Goal: Communication & Community: Participate in discussion

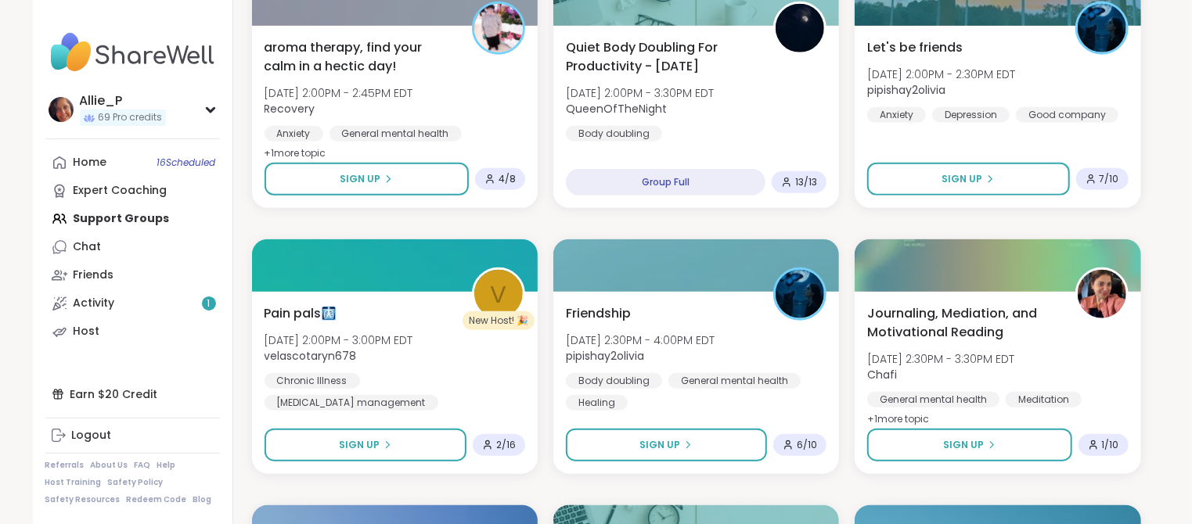
scroll to position [858, 0]
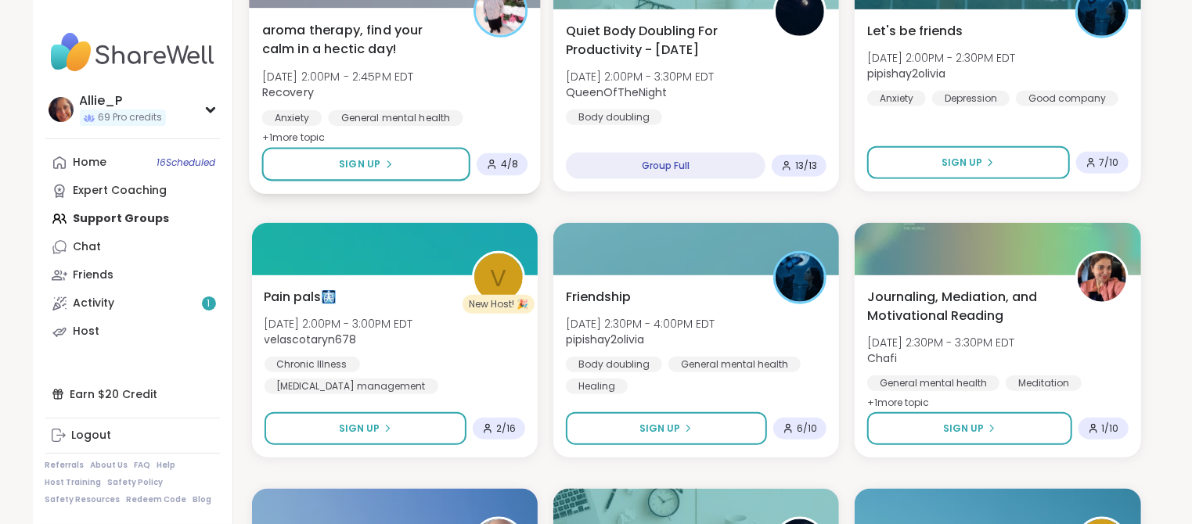
click at [302, 64] on div "aroma therapy, find your calm in a hectic day! [DATE] 2:00PM - 2:45PM EDT Recov…" at bounding box center [394, 84] width 266 height 128
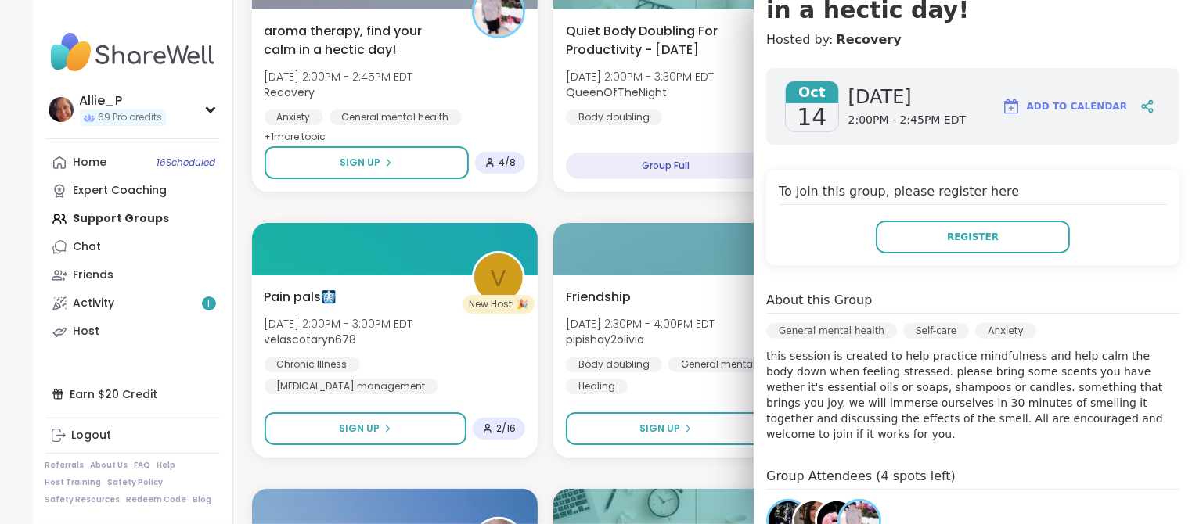
scroll to position [306, 0]
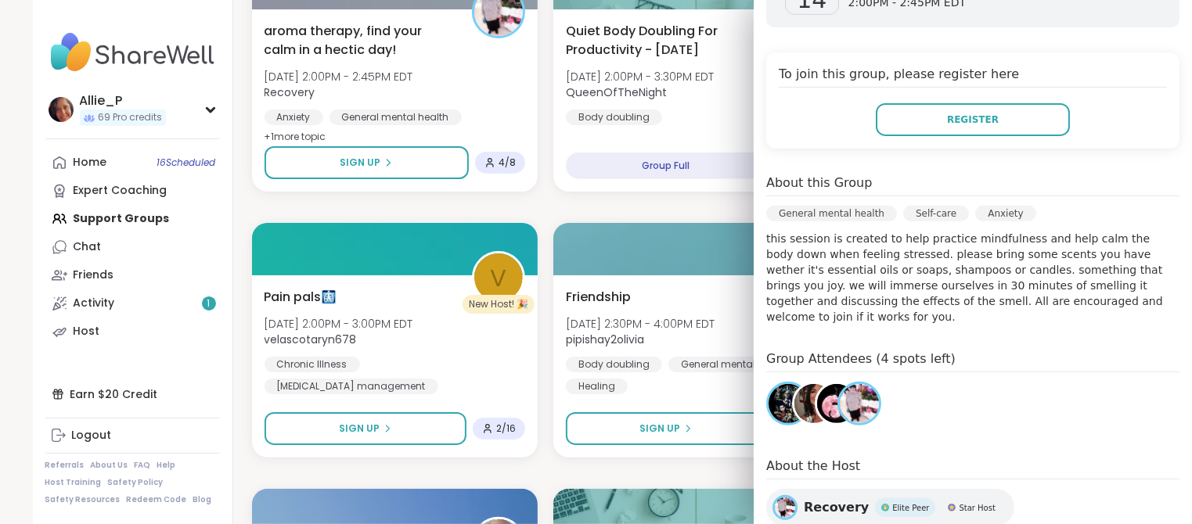
click at [830, 394] on img at bounding box center [836, 403] width 39 height 39
click at [782, 396] on img at bounding box center [787, 403] width 39 height 39
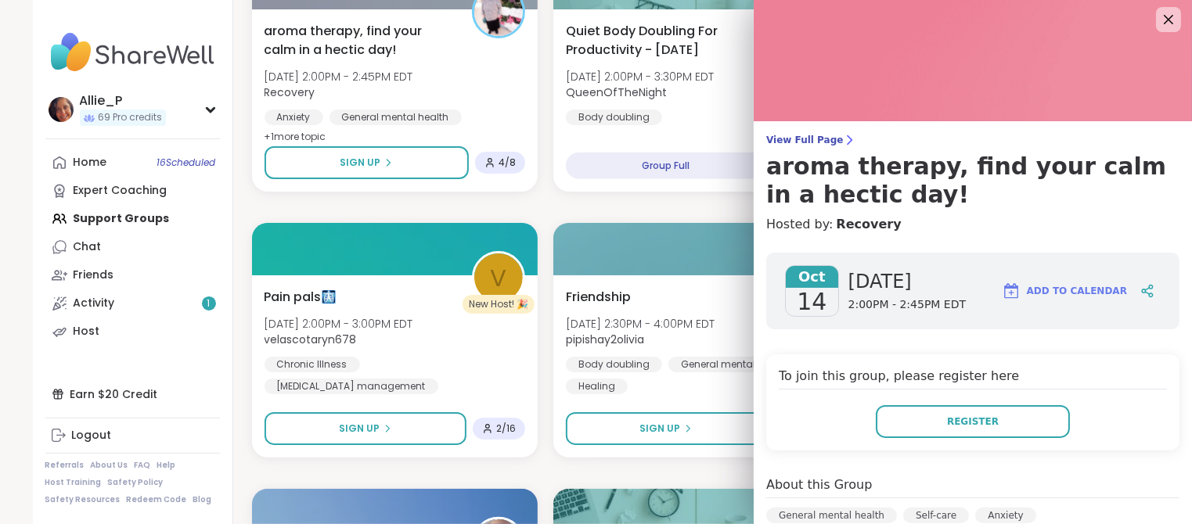
scroll to position [0, 0]
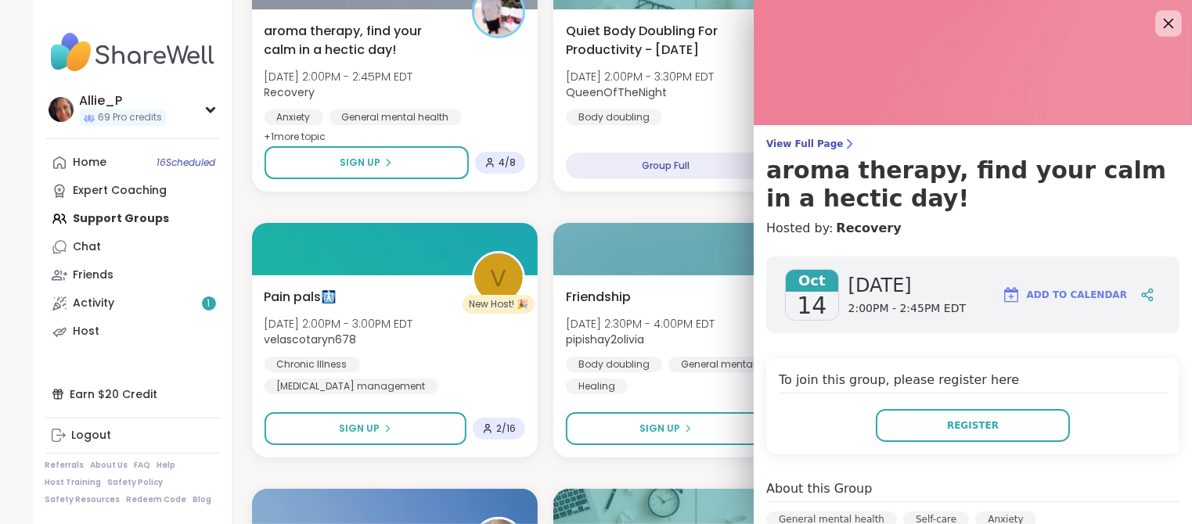
click at [1172, 25] on icon at bounding box center [1168, 23] width 20 height 20
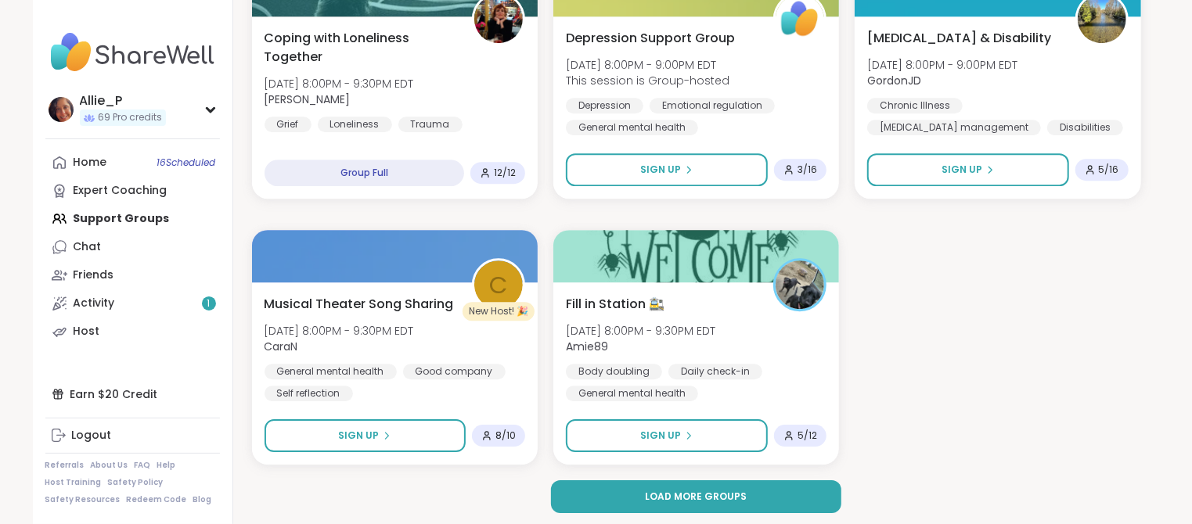
scroll to position [2717, 0]
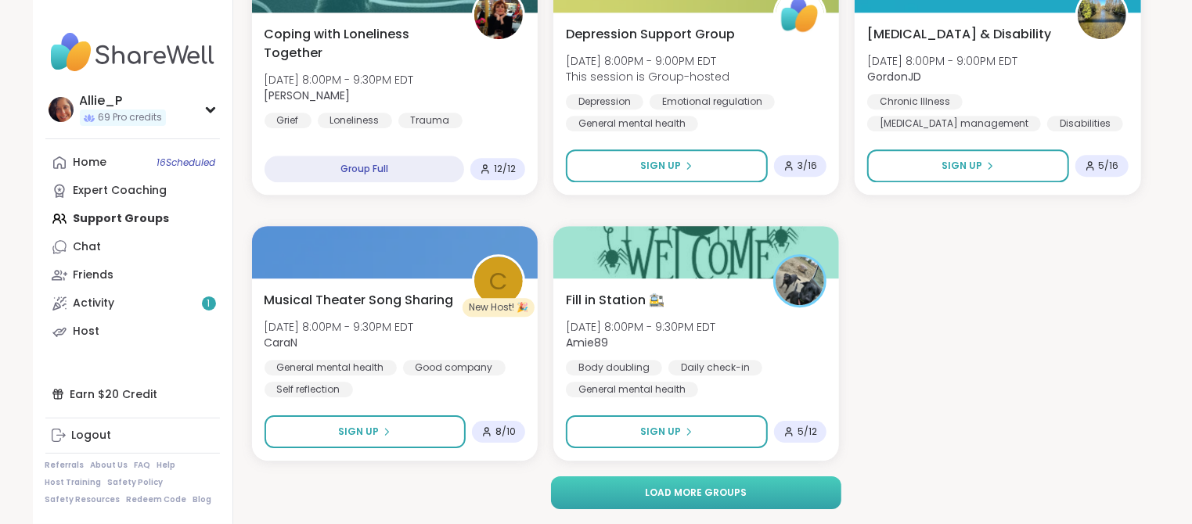
click at [699, 492] on span "Load more groups" at bounding box center [696, 493] width 102 height 14
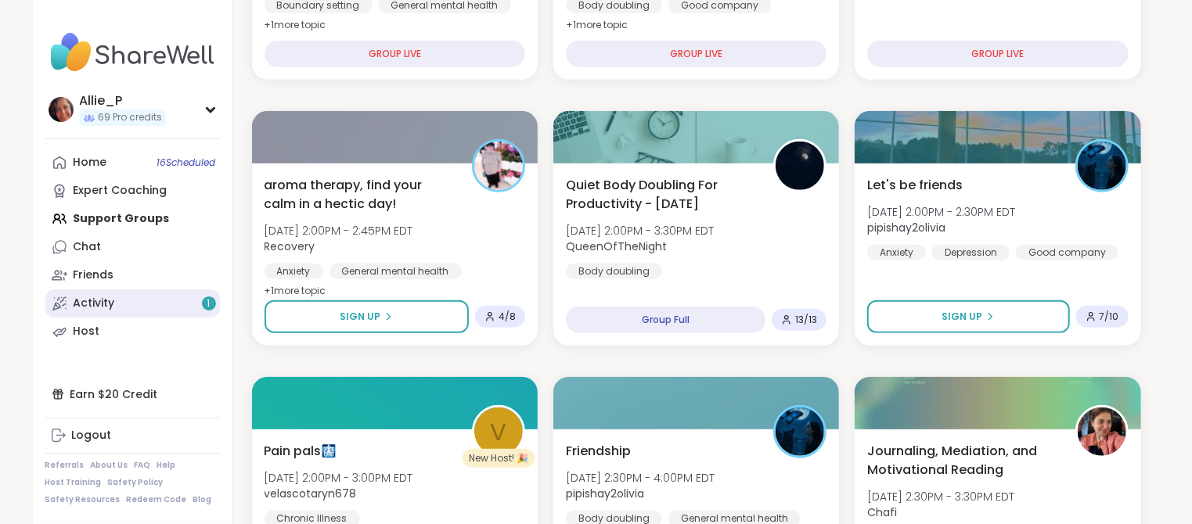
scroll to position [705, 0]
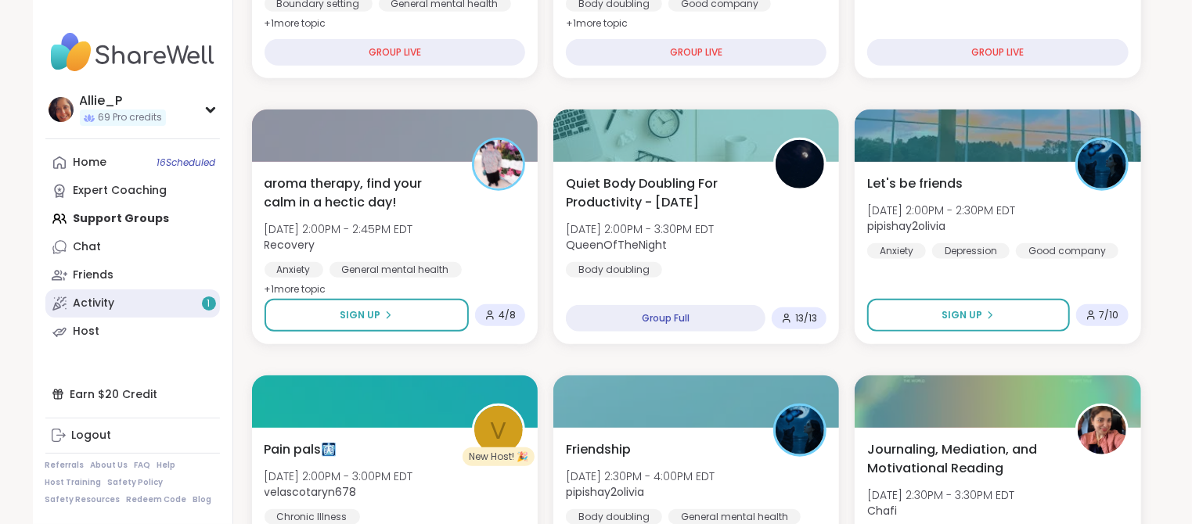
click at [88, 310] on div "Activity 1" at bounding box center [94, 304] width 41 height 16
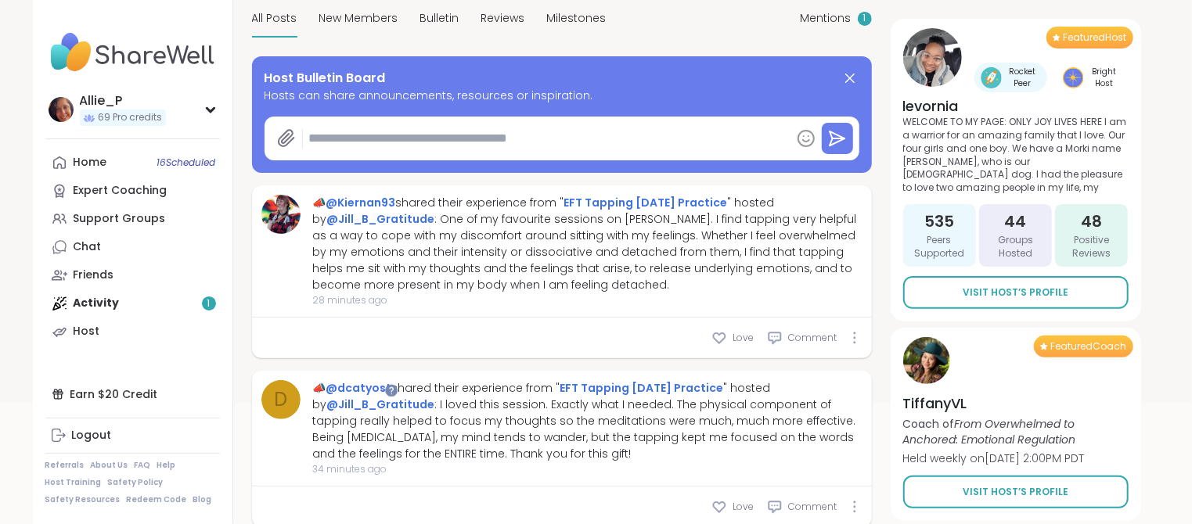
scroll to position [161, 0]
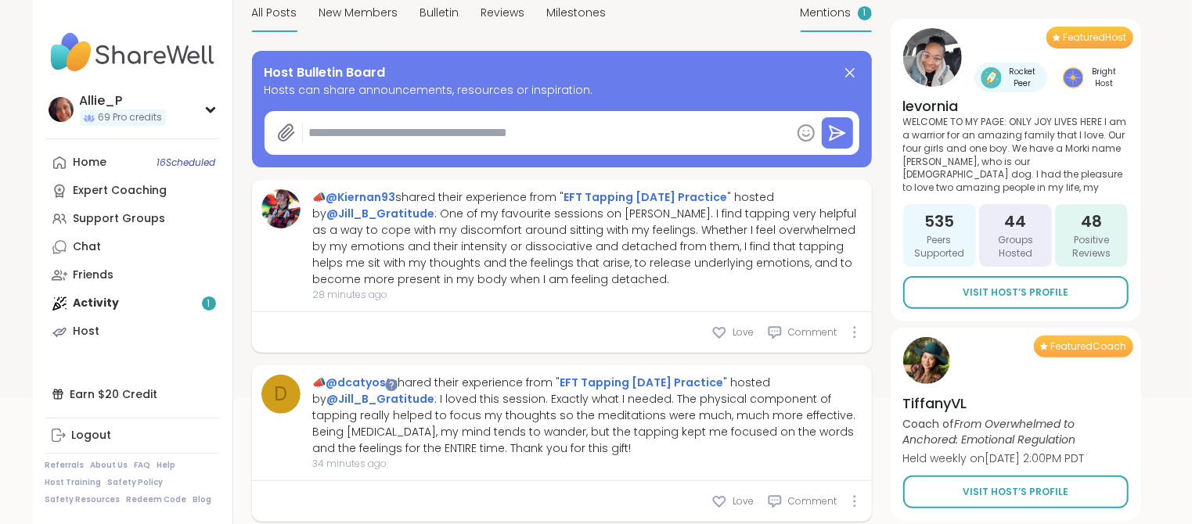
click at [827, 12] on span "Mentions" at bounding box center [825, 13] width 51 height 16
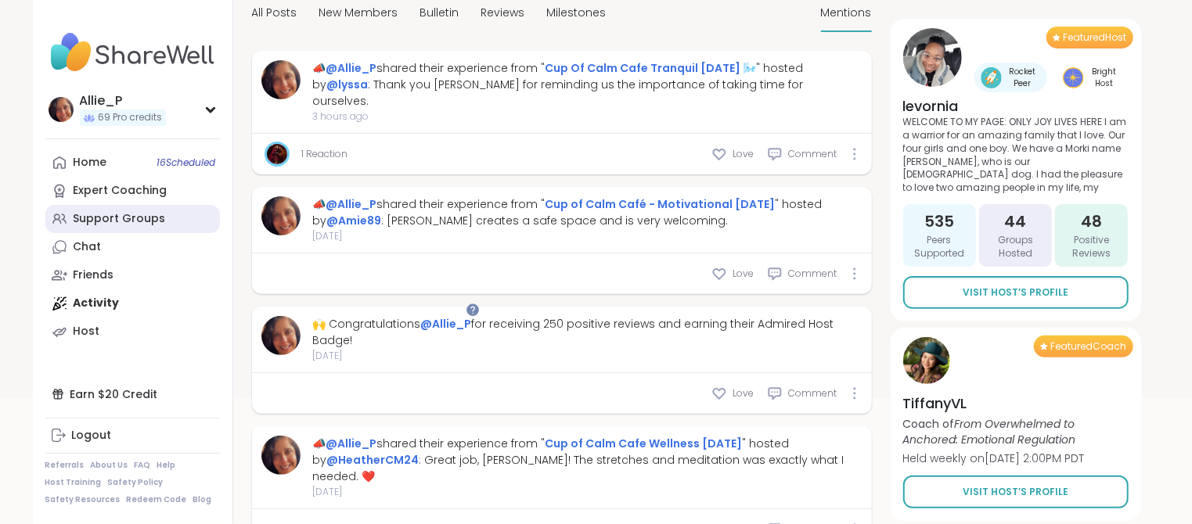
click at [92, 219] on div "Support Groups" at bounding box center [120, 219] width 92 height 16
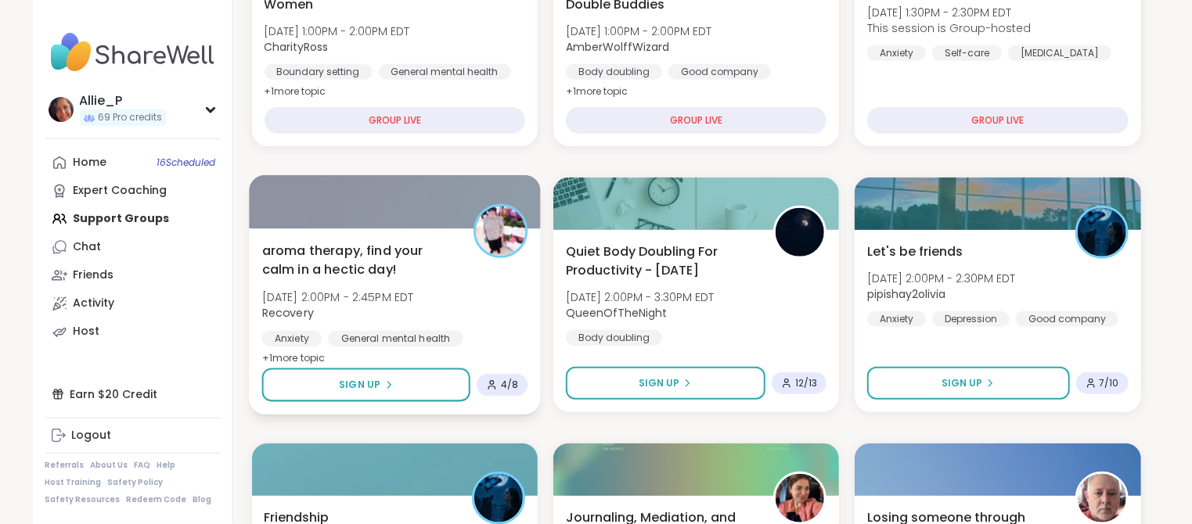
scroll to position [654, 0]
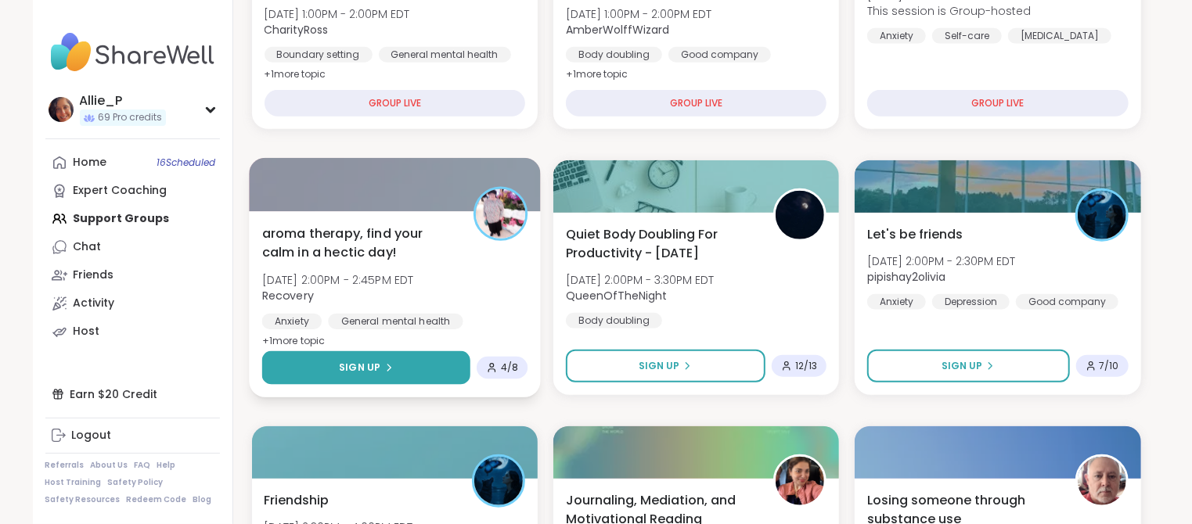
click at [369, 365] on span "Sign Up" at bounding box center [359, 368] width 41 height 14
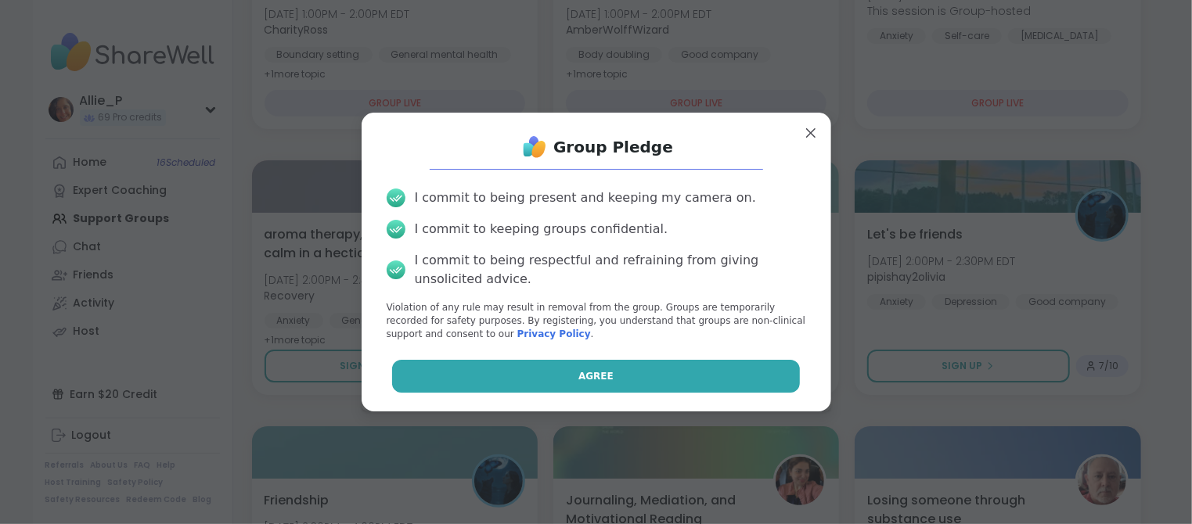
click at [589, 366] on button "Agree" at bounding box center [596, 376] width 408 height 33
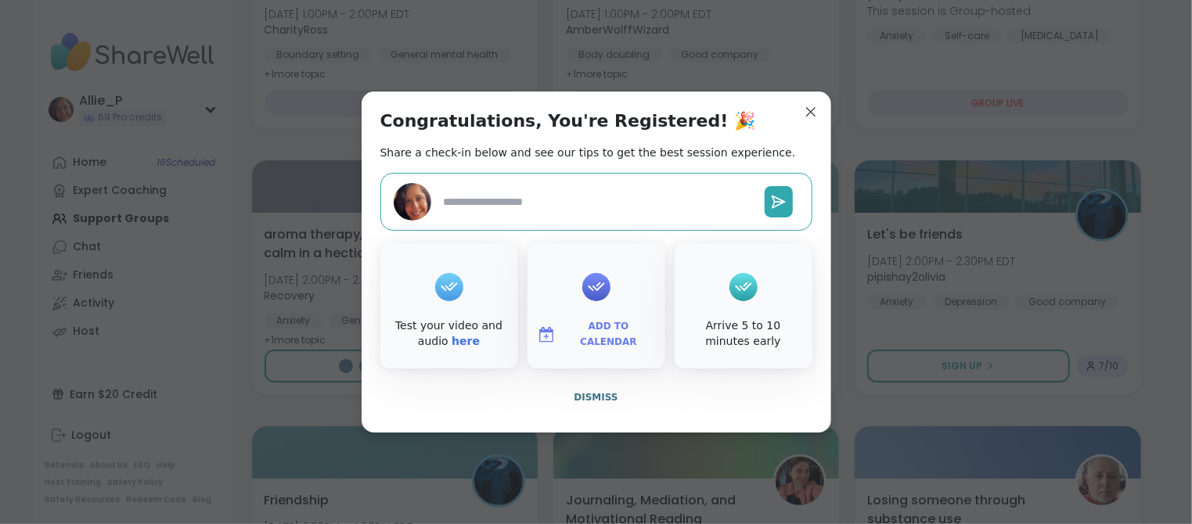
type textarea "*"
click at [610, 399] on span "Dismiss" at bounding box center [596, 397] width 44 height 11
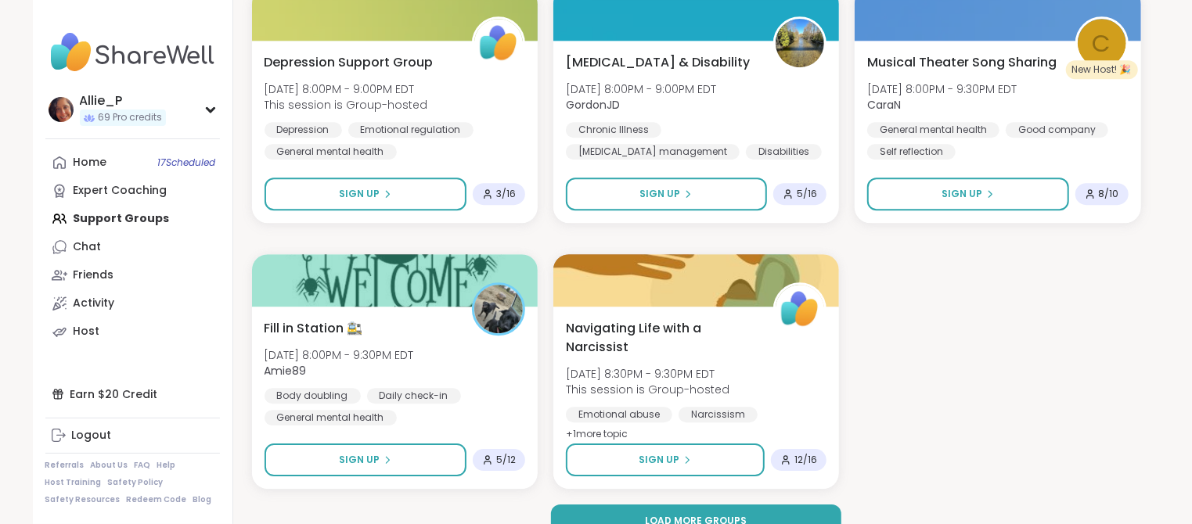
scroll to position [2717, 0]
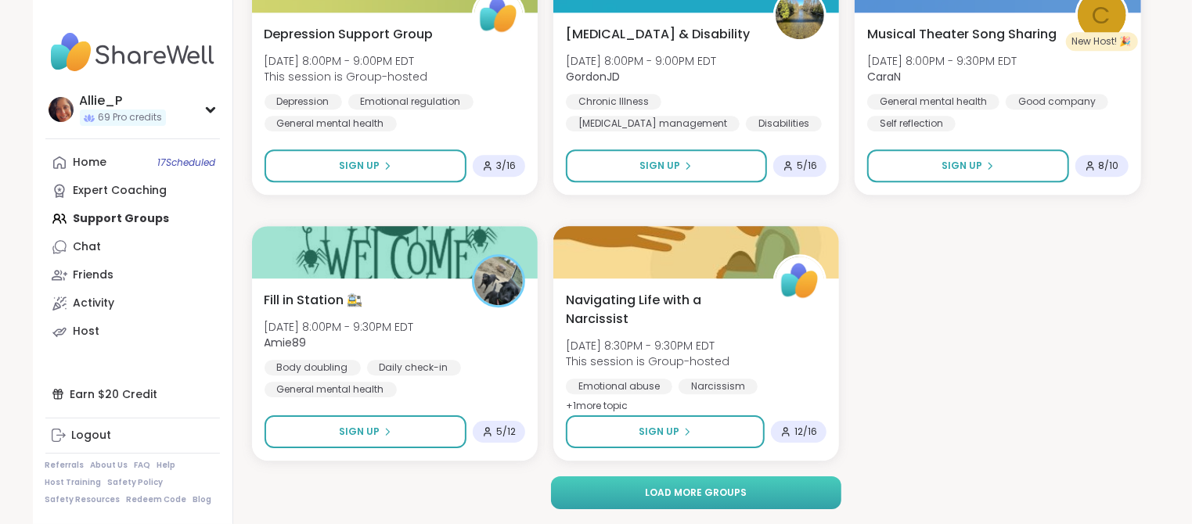
click at [689, 492] on span "Load more groups" at bounding box center [696, 493] width 102 height 14
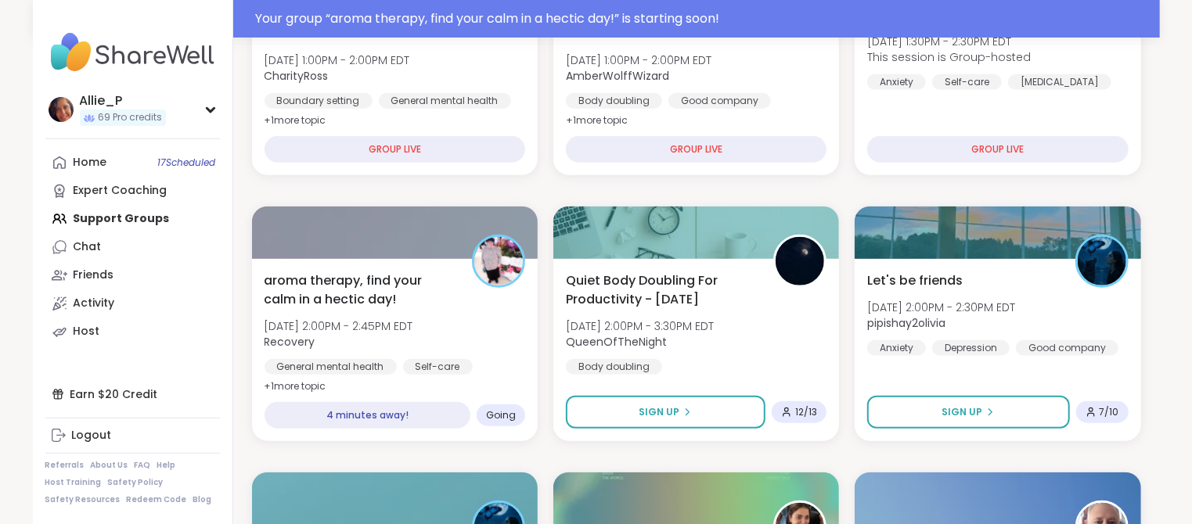
scroll to position [683, 0]
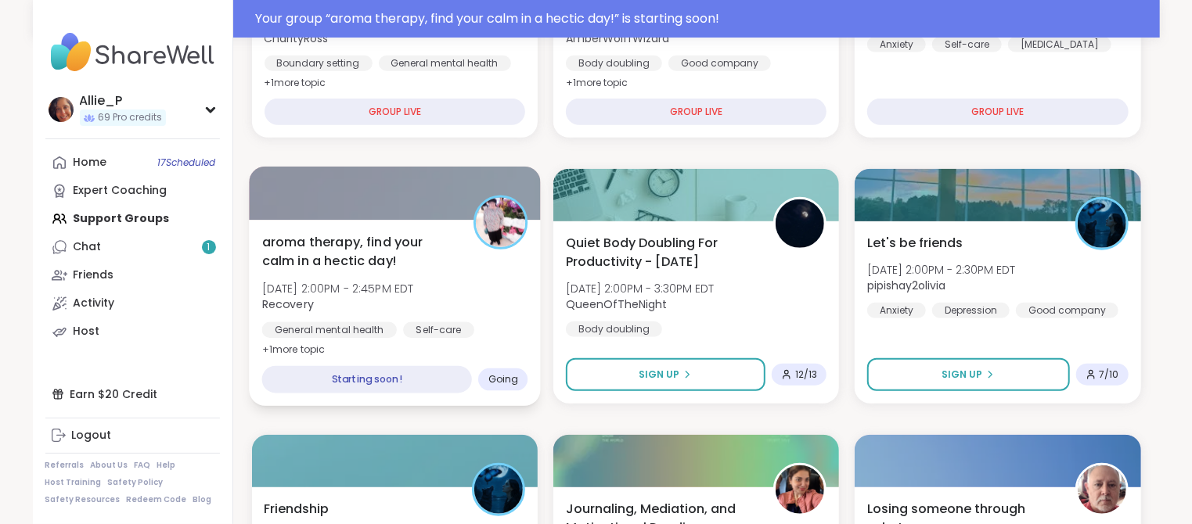
click at [351, 299] on span "Recovery" at bounding box center [337, 305] width 152 height 16
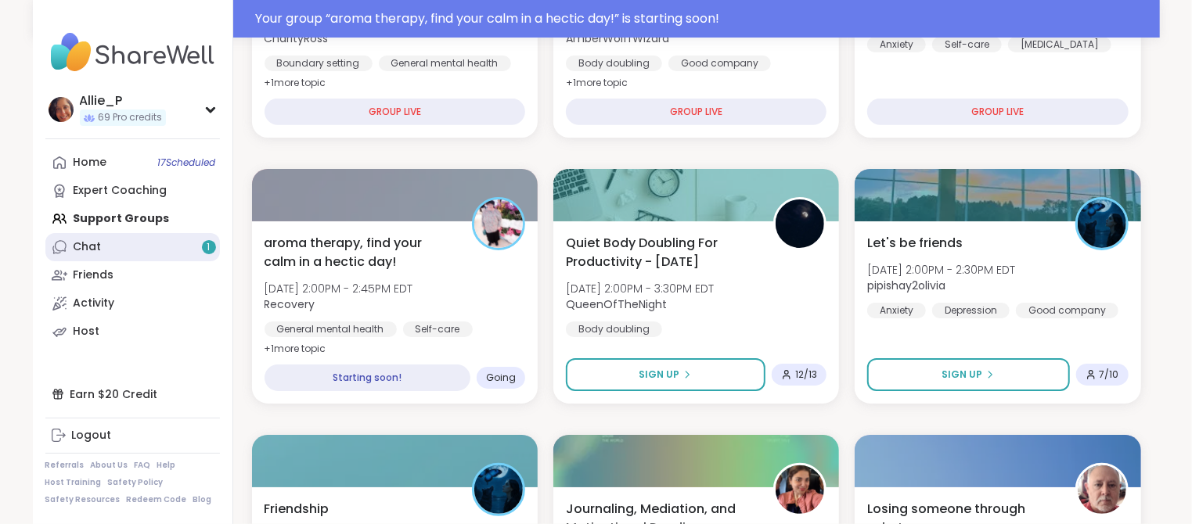
click at [101, 254] on link "Chat 1" at bounding box center [132, 247] width 174 height 28
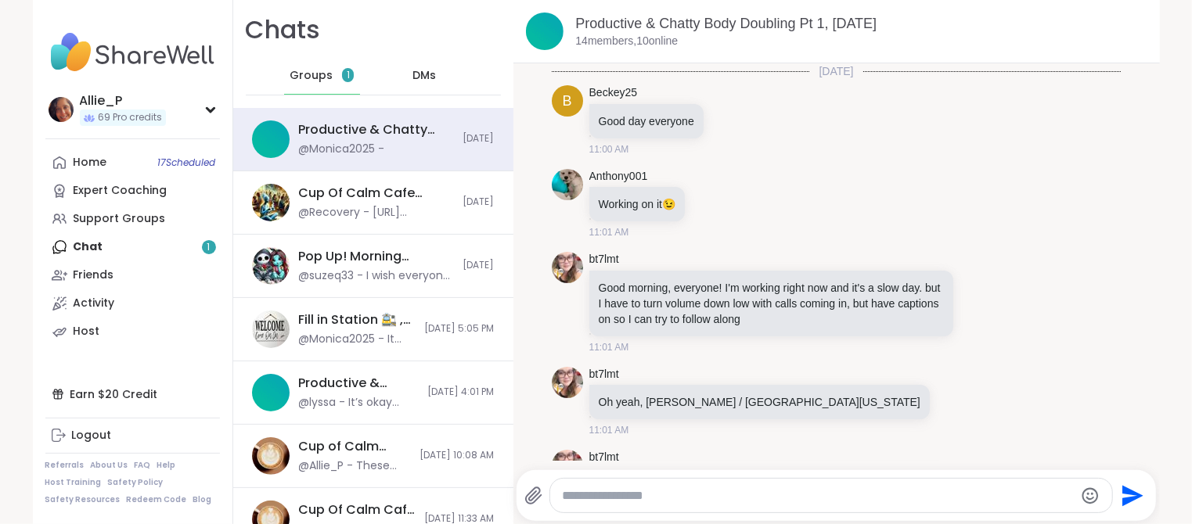
scroll to position [4483, 0]
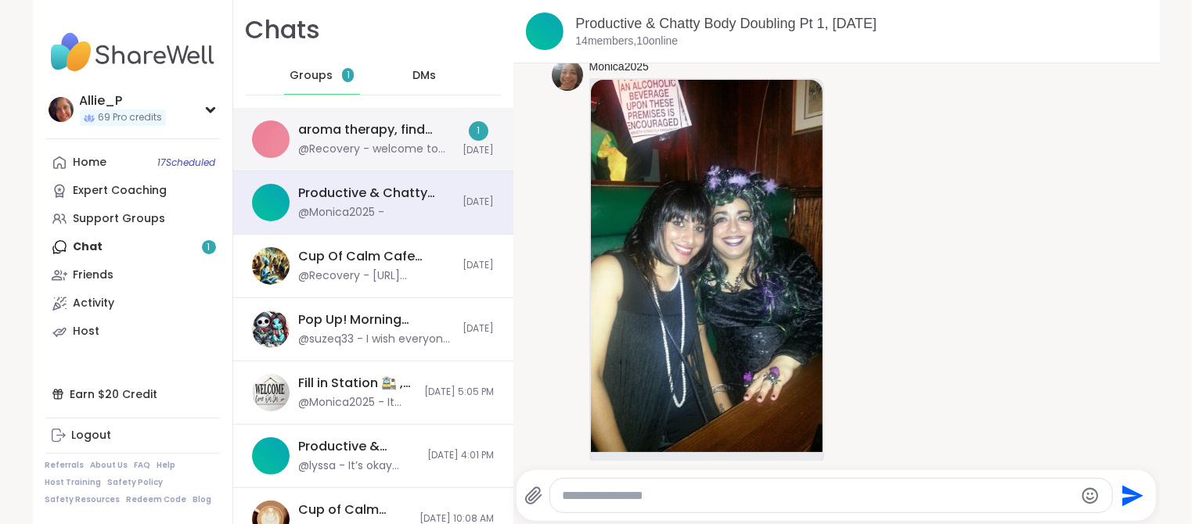
click at [390, 146] on div "@Recovery - welcome to aroma therapy! please have ready something to smell duri…" at bounding box center [376, 150] width 155 height 16
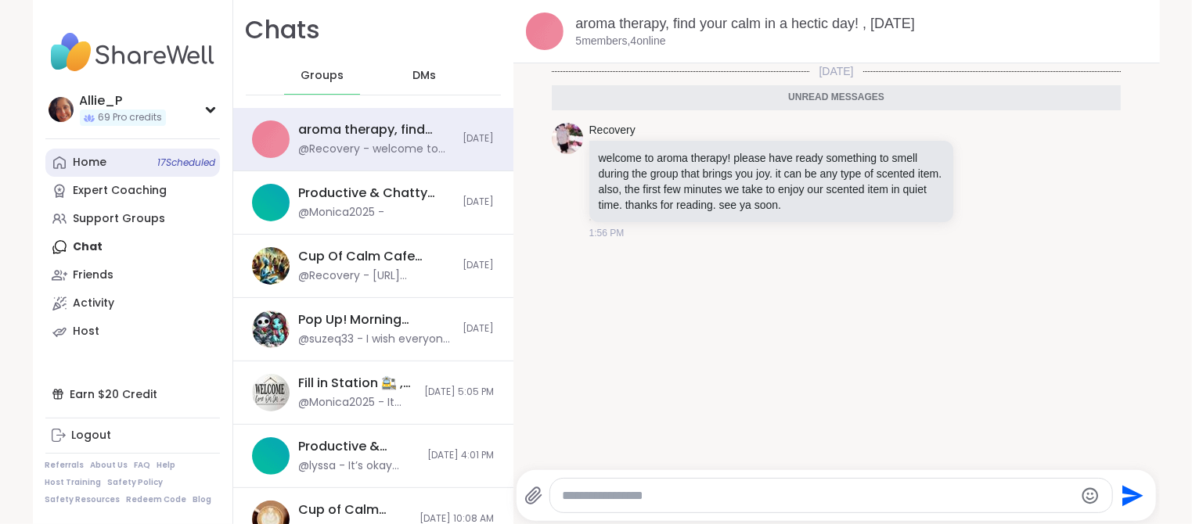
click at [96, 165] on div "Home 17 Scheduled" at bounding box center [91, 163] width 34 height 16
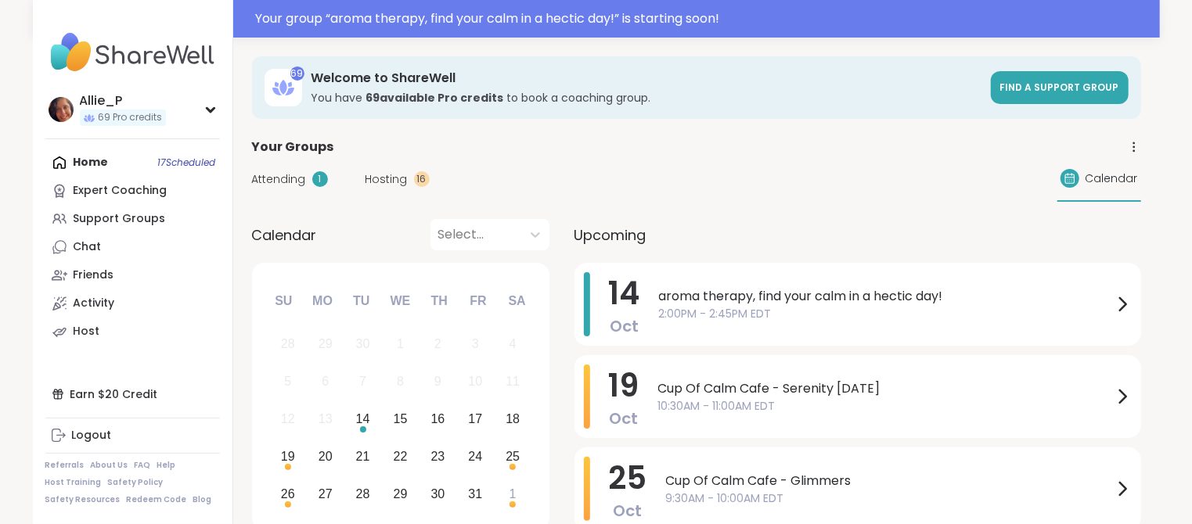
click at [803, 309] on span "2:00PM - 2:45PM EDT" at bounding box center [886, 314] width 454 height 16
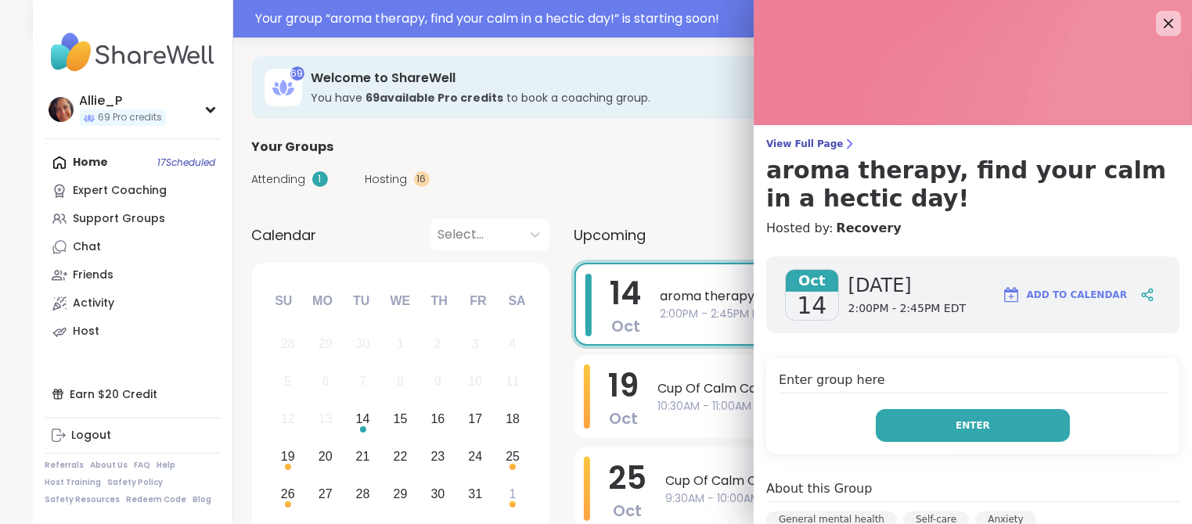
click at [959, 430] on span "Enter" at bounding box center [972, 426] width 34 height 14
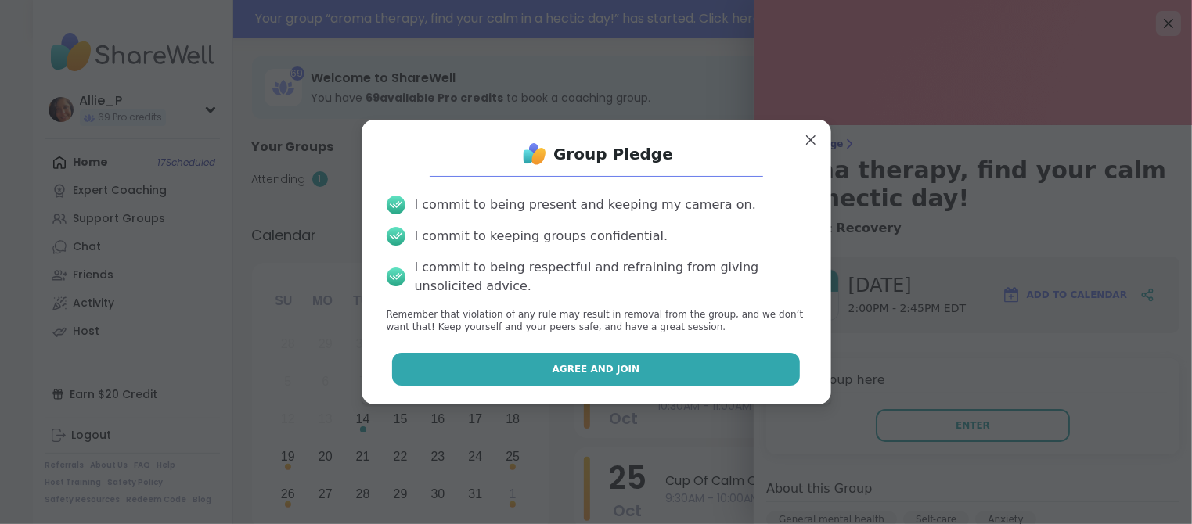
click at [638, 378] on button "Agree and Join" at bounding box center [596, 369] width 408 height 33
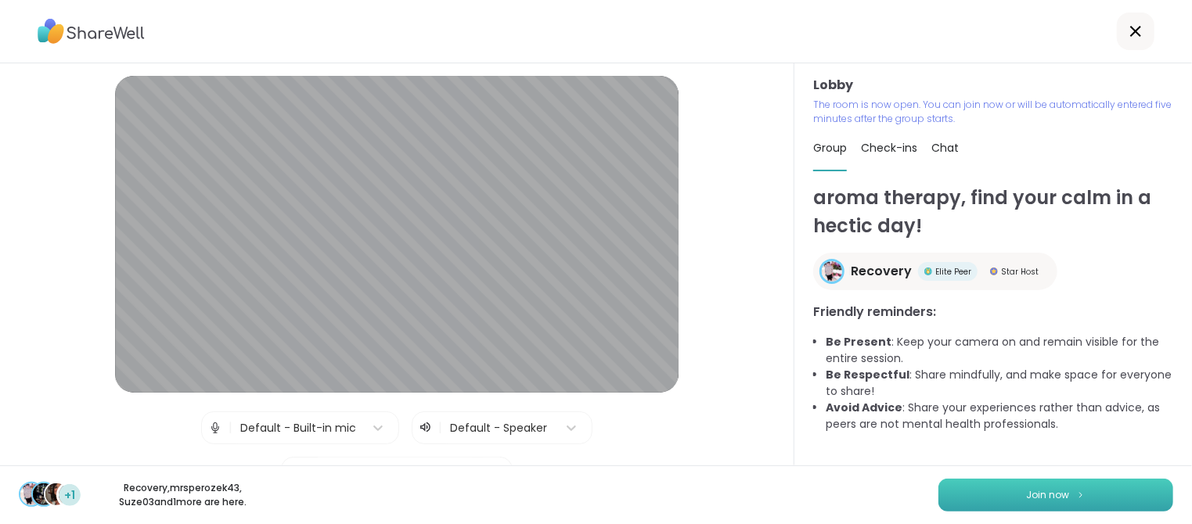
click at [1049, 500] on span "Join now" at bounding box center [1048, 495] width 43 height 14
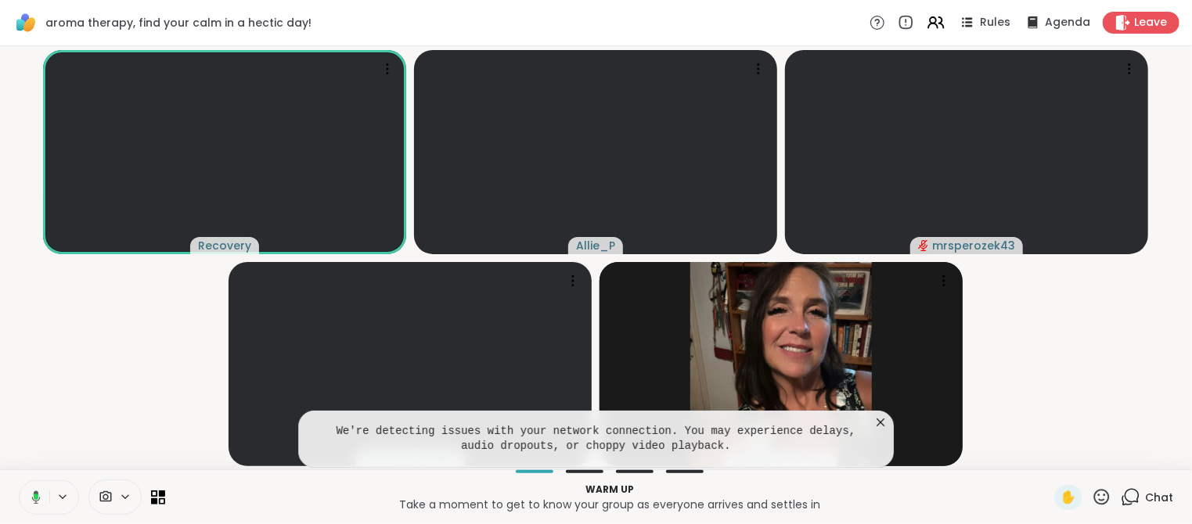
click at [880, 421] on icon at bounding box center [880, 423] width 16 height 16
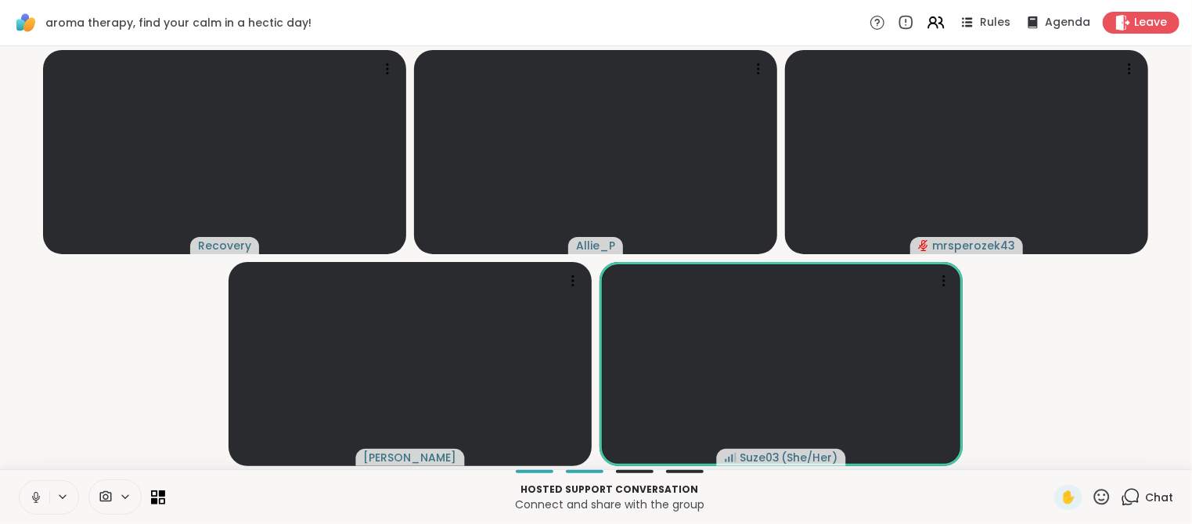
click at [38, 497] on icon at bounding box center [36, 498] width 14 height 14
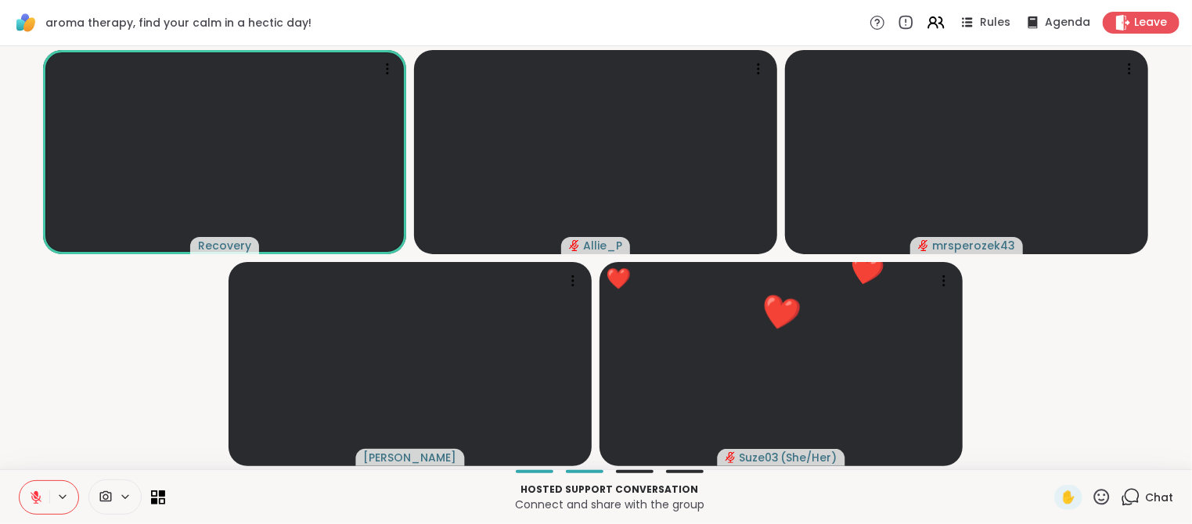
click at [39, 502] on icon at bounding box center [36, 498] width 14 height 14
click at [37, 498] on icon at bounding box center [36, 495] width 4 height 7
click at [1152, 498] on span "Chat" at bounding box center [1159, 498] width 28 height 16
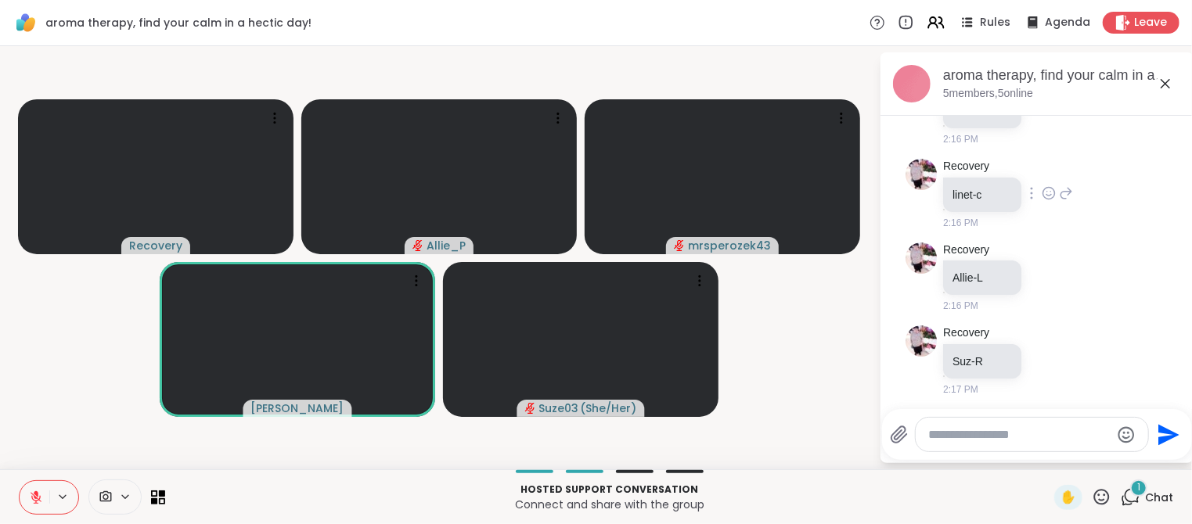
scroll to position [401, 0]
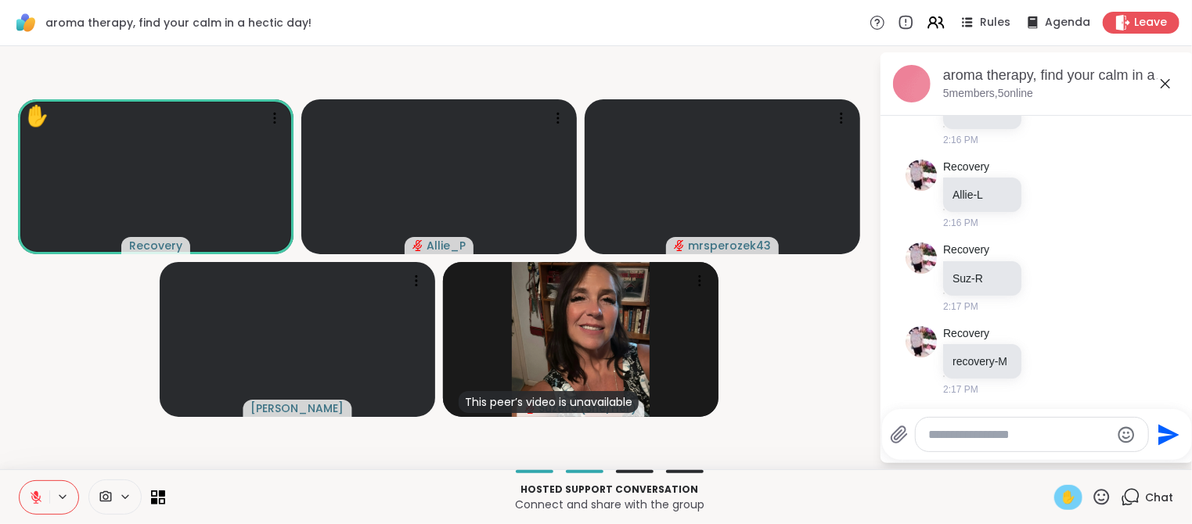
click at [1070, 502] on span "✋" at bounding box center [1068, 497] width 16 height 19
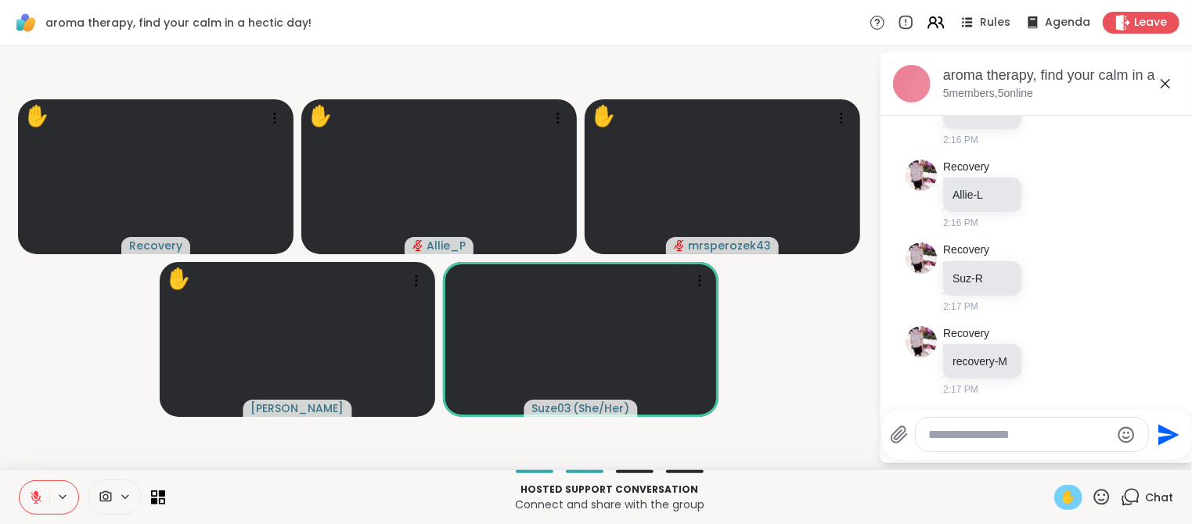
click at [38, 498] on icon at bounding box center [36, 497] width 11 height 11
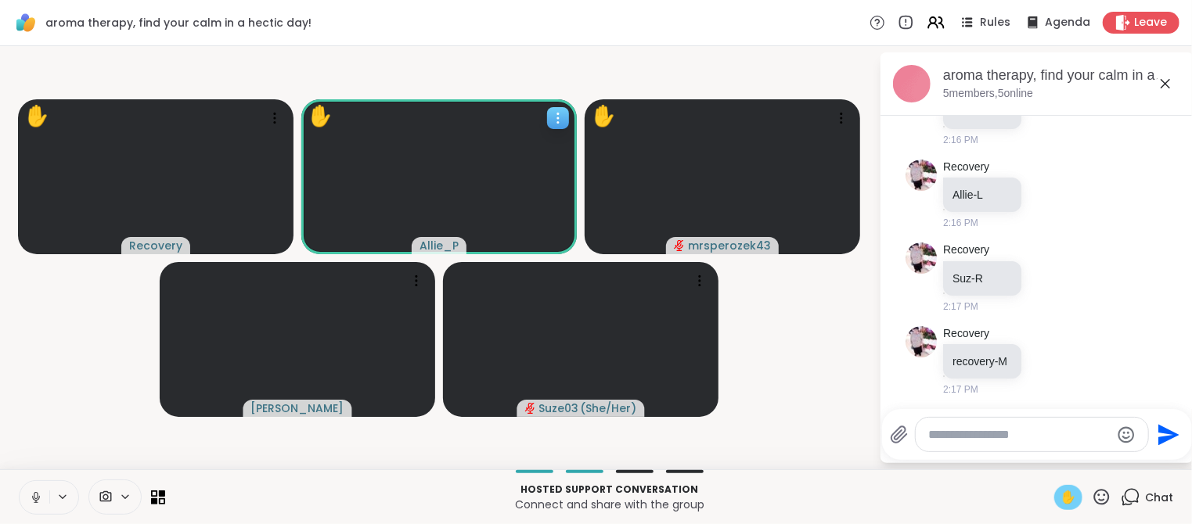
click at [318, 117] on div "✋" at bounding box center [320, 116] width 25 height 31
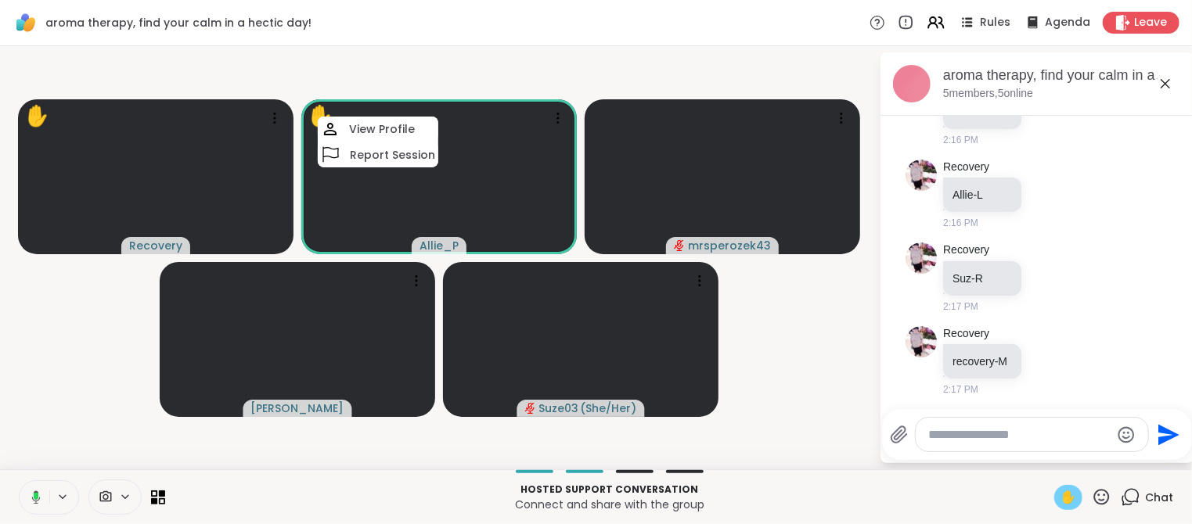
click at [1070, 502] on span "✋" at bounding box center [1068, 497] width 16 height 19
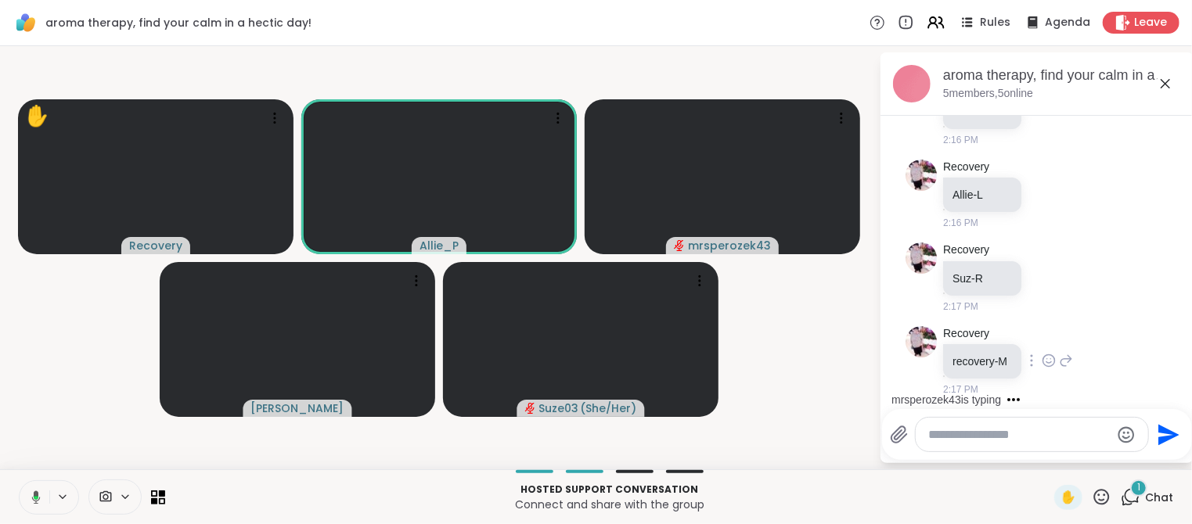
scroll to position [499, 0]
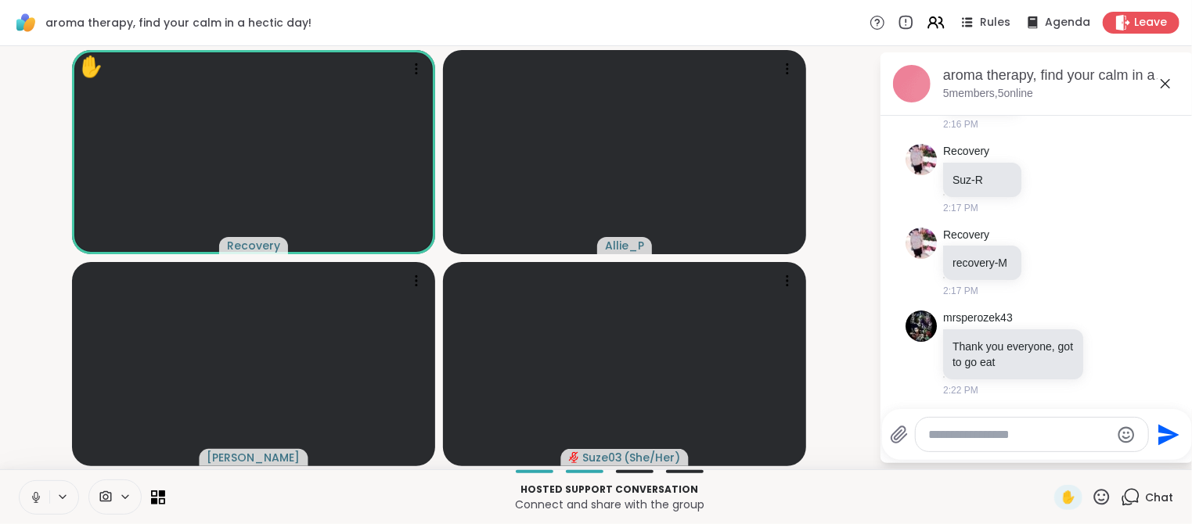
click at [38, 498] on icon at bounding box center [36, 498] width 14 height 14
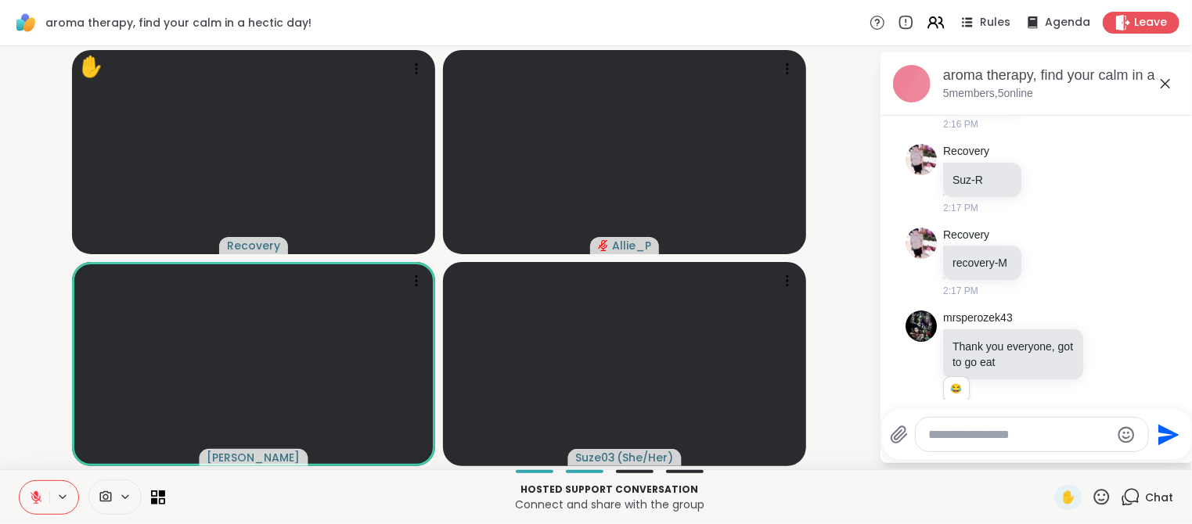
scroll to position [522, 0]
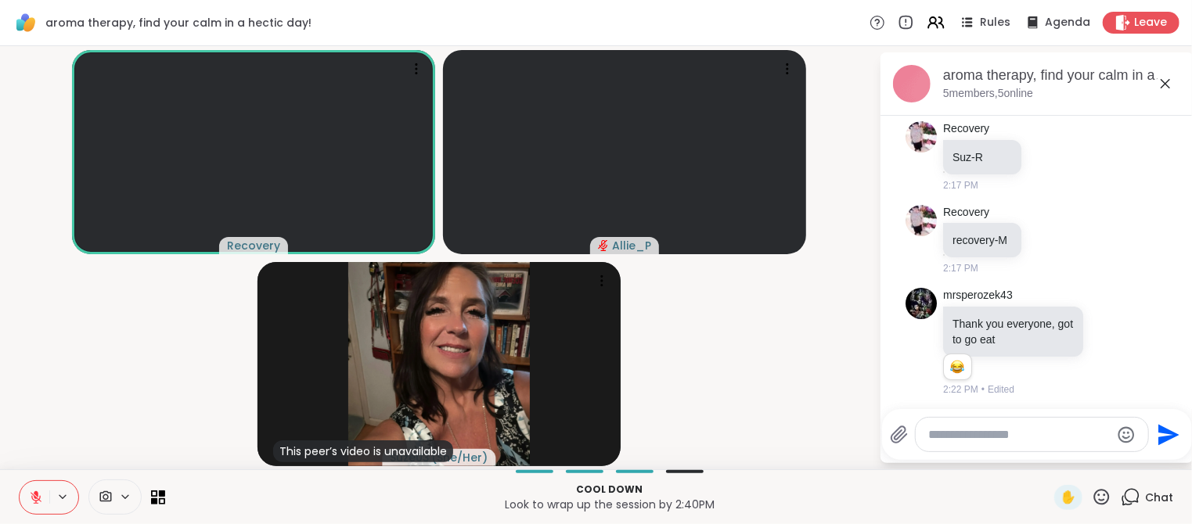
click at [38, 494] on icon at bounding box center [36, 498] width 14 height 14
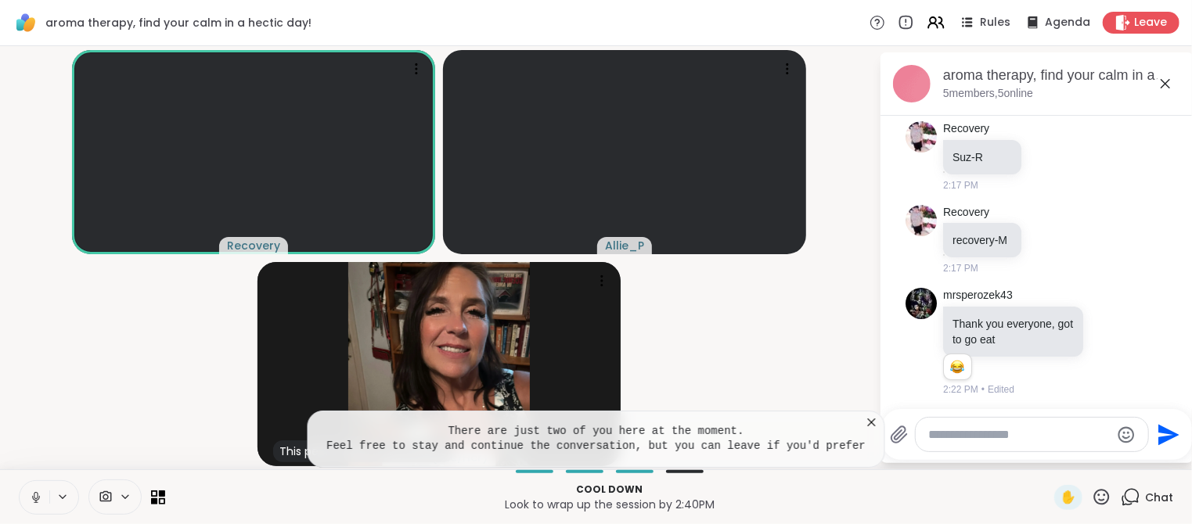
click at [875, 421] on icon at bounding box center [872, 423] width 16 height 16
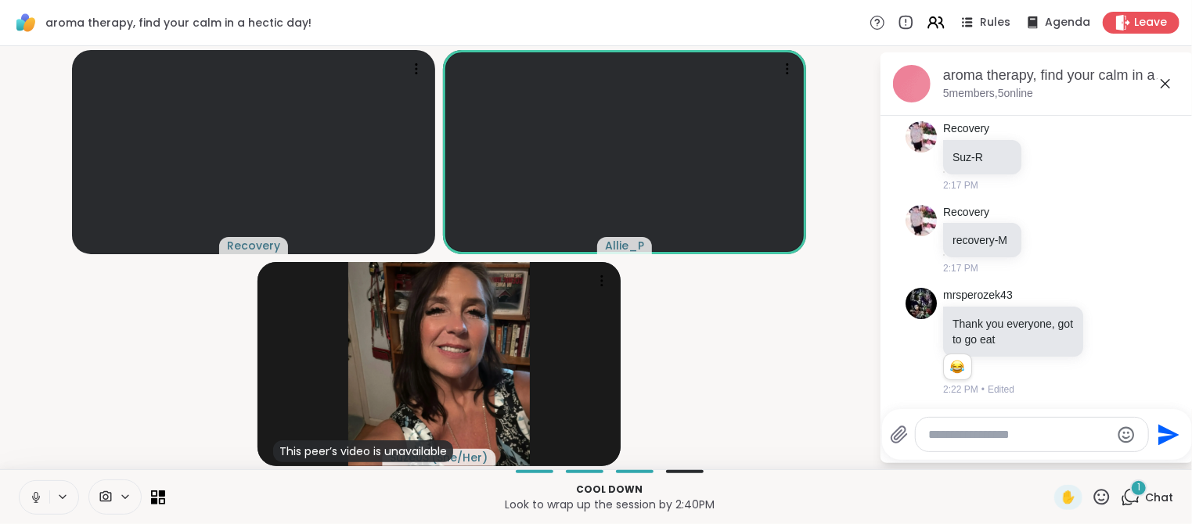
scroll to position [605, 0]
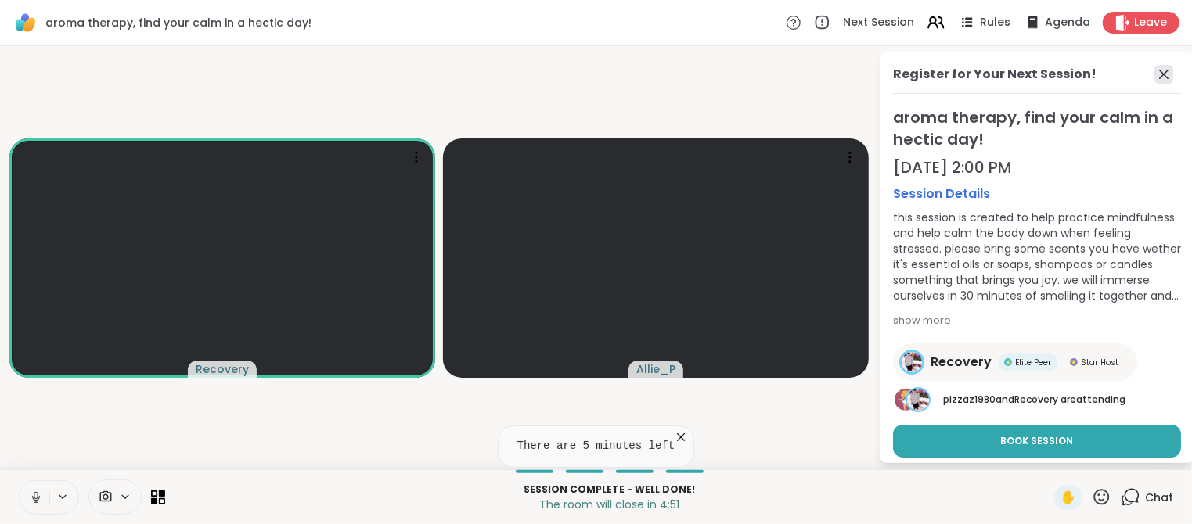
click at [1171, 77] on icon at bounding box center [1163, 74] width 19 height 19
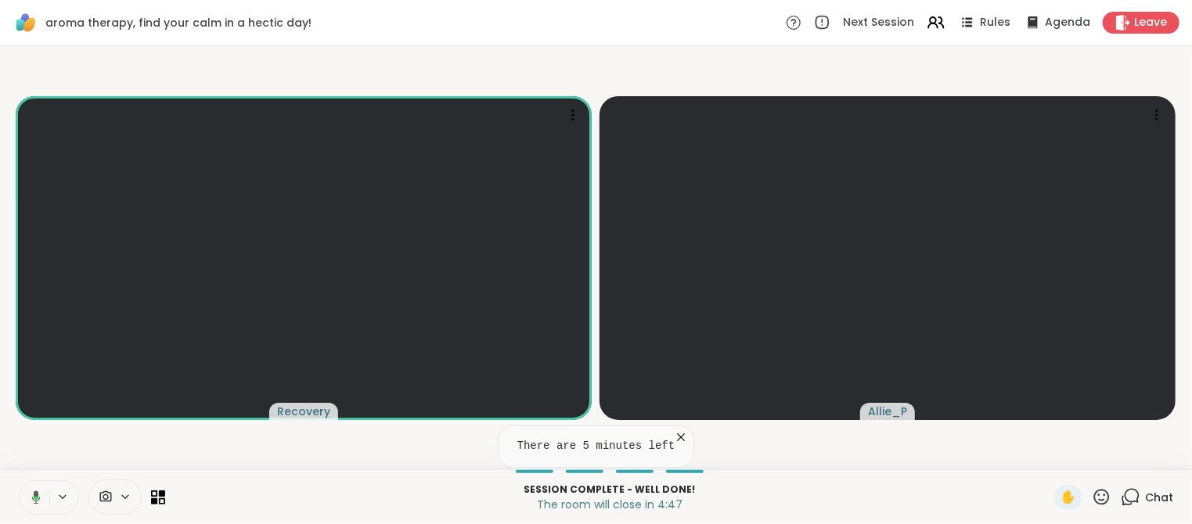
click at [682, 437] on icon at bounding box center [681, 437] width 8 height 8
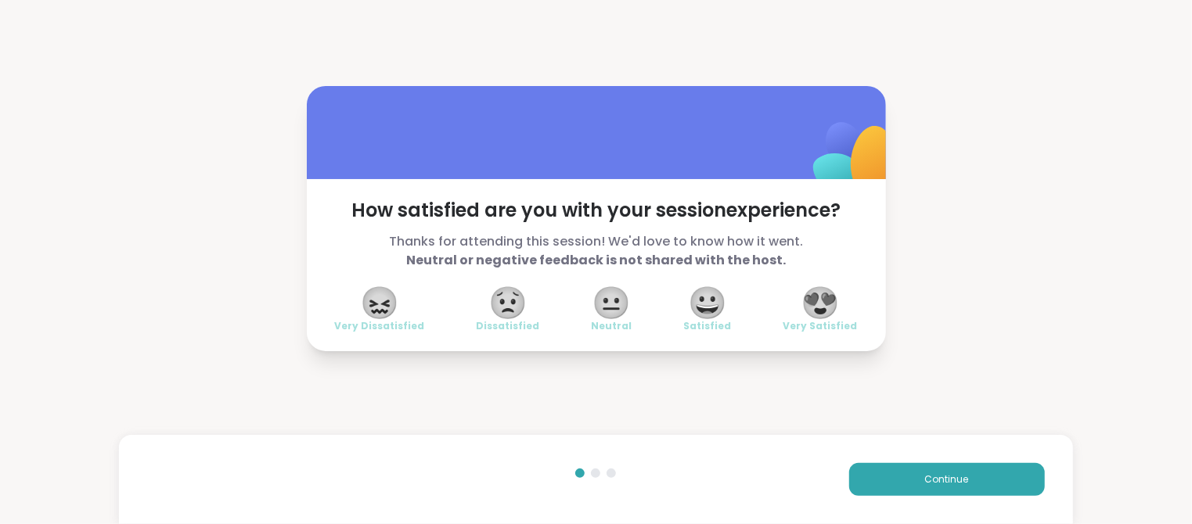
click at [818, 309] on span "😍" at bounding box center [819, 303] width 39 height 28
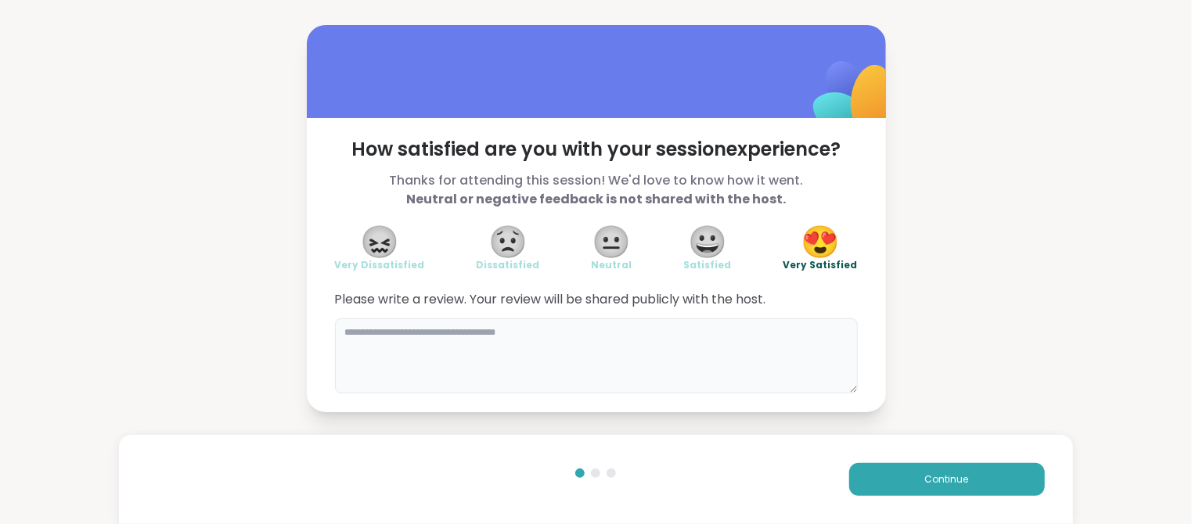
click at [518, 343] on textarea at bounding box center [596, 355] width 523 height 75
type textarea "**********"
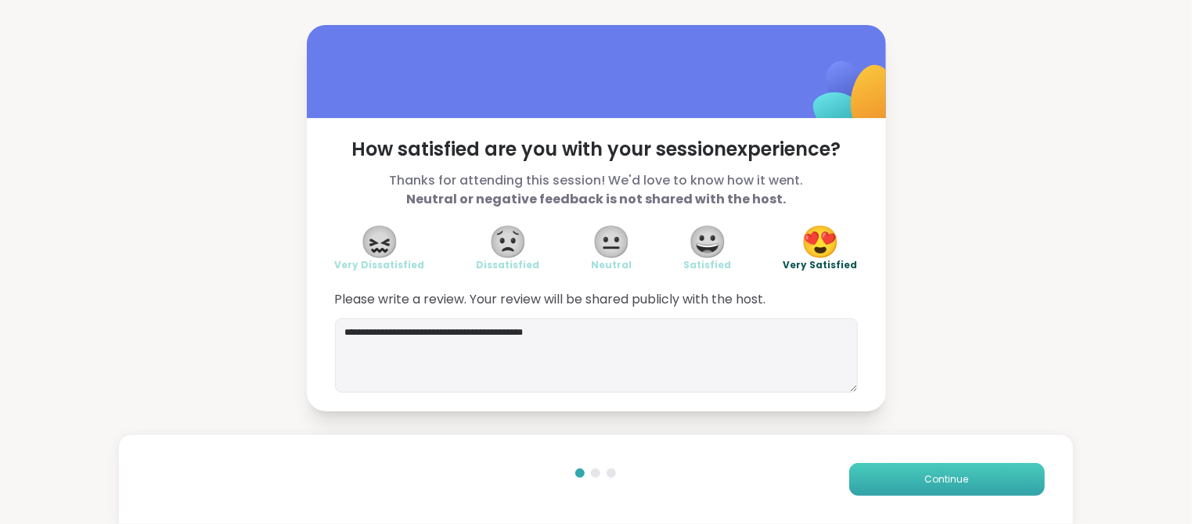
click at [941, 474] on span "Continue" at bounding box center [947, 480] width 44 height 14
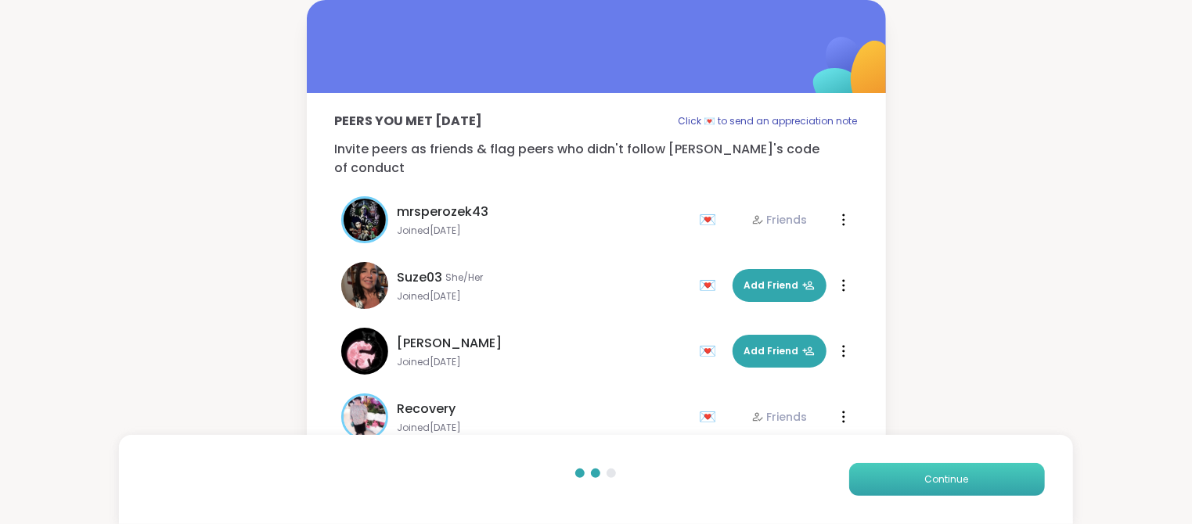
click at [941, 474] on span "Continue" at bounding box center [947, 480] width 44 height 14
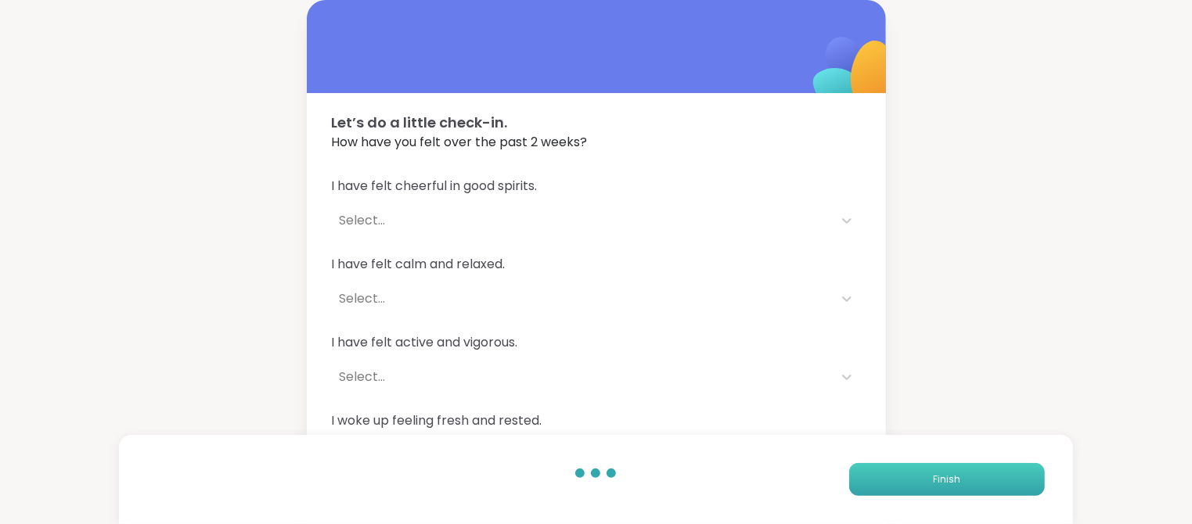
click at [941, 474] on span "Finish" at bounding box center [946, 480] width 27 height 14
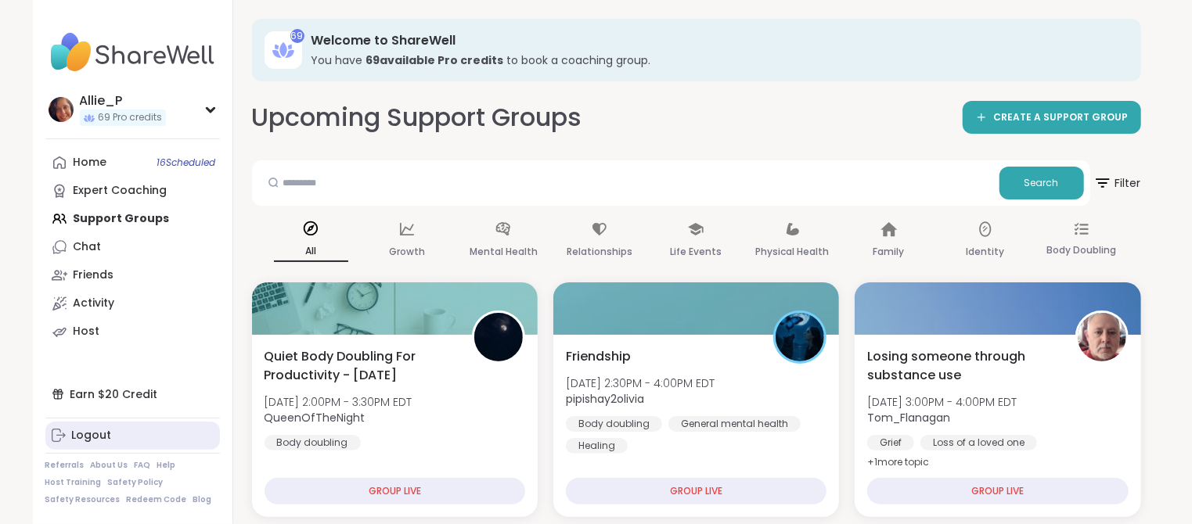
click at [88, 438] on div "Logout" at bounding box center [92, 436] width 40 height 16
